Goal: Information Seeking & Learning: Understand process/instructions

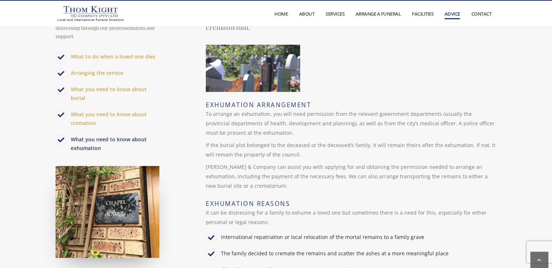
scroll to position [153, 0]
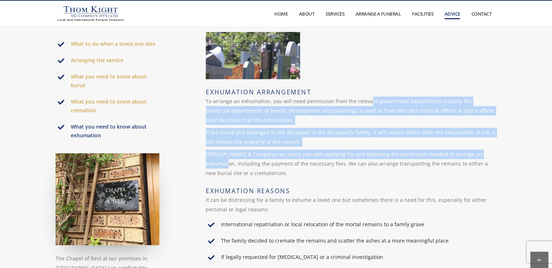
drag, startPoint x: 369, startPoint y: 100, endPoint x: 493, endPoint y: 149, distance: 134.3
click at [493, 149] on div "What you Need to Know About Exhumation Exhumation is the removal of human remai…" at bounding box center [348, 242] width 296 height 534
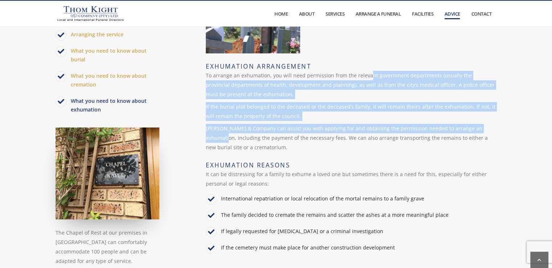
scroll to position [189, 0]
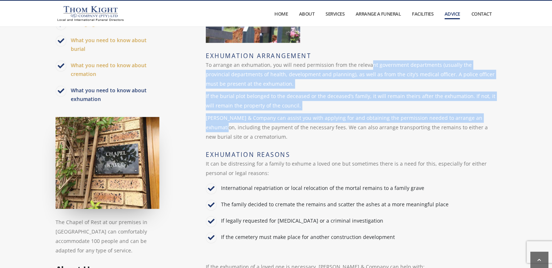
click at [370, 101] on p "If the burial plot belonged to the deceased or the deceased’s family, it will r…" at bounding box center [351, 100] width 291 height 19
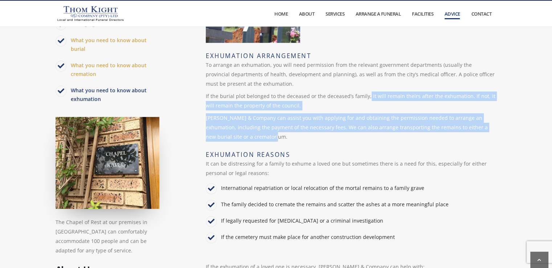
drag, startPoint x: 365, startPoint y: 93, endPoint x: 486, endPoint y: 133, distance: 127.3
click at [486, 133] on div "What you Need to Know About Exhumation Exhumation is the removal of human remai…" at bounding box center [348, 206] width 296 height 534
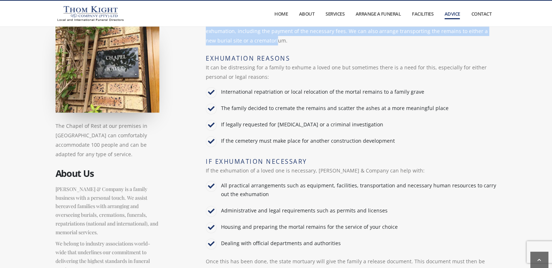
scroll to position [298, 0]
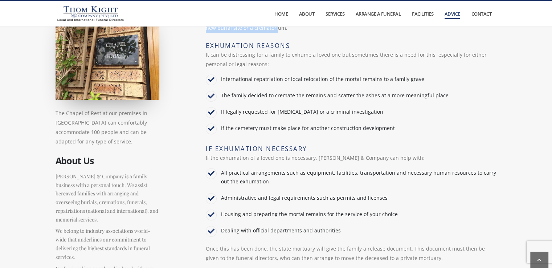
drag, startPoint x: 221, startPoint y: 110, endPoint x: 398, endPoint y: 125, distance: 177.0
click at [398, 125] on ul "International repatriation or local relocation of the mortal remains to a famil…" at bounding box center [351, 105] width 291 height 67
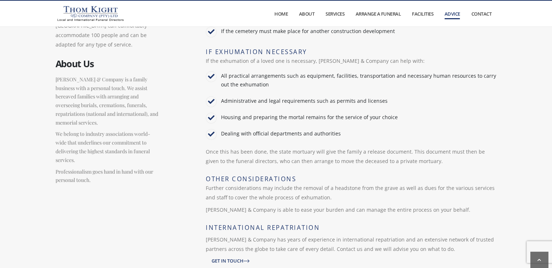
scroll to position [407, 0]
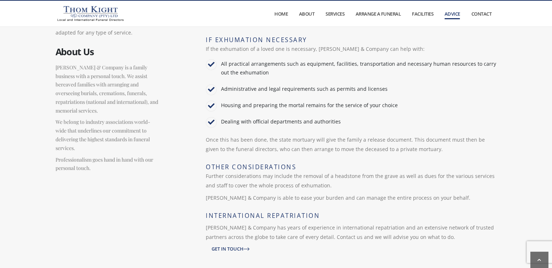
drag, startPoint x: 268, startPoint y: 86, endPoint x: 387, endPoint y: 120, distance: 123.4
click at [387, 120] on ul "All practical arrangements such as equipment, facilities, transportation and ne…" at bounding box center [351, 94] width 291 height 75
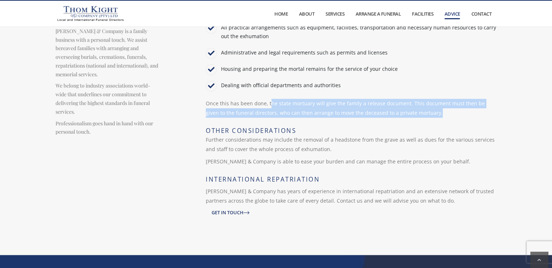
drag, startPoint x: 269, startPoint y: 101, endPoint x: 425, endPoint y: 115, distance: 157.0
click at [425, 115] on p "Once this has been done, the state mortuary will give the family a release docu…" at bounding box center [351, 108] width 291 height 19
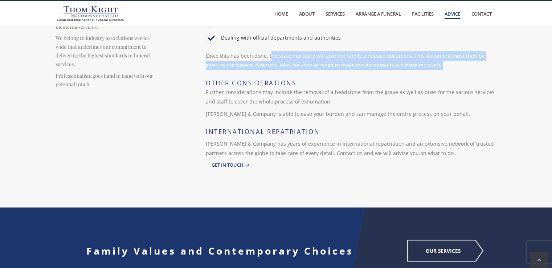
scroll to position [479, 0]
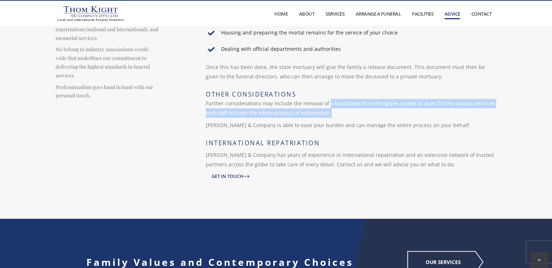
drag, startPoint x: 327, startPoint y: 102, endPoint x: 359, endPoint y: 108, distance: 32.4
click at [359, 108] on p "Further considerations may include the removal of a headstone from the grave as…" at bounding box center [351, 108] width 291 height 19
